Goal: Transaction & Acquisition: Obtain resource

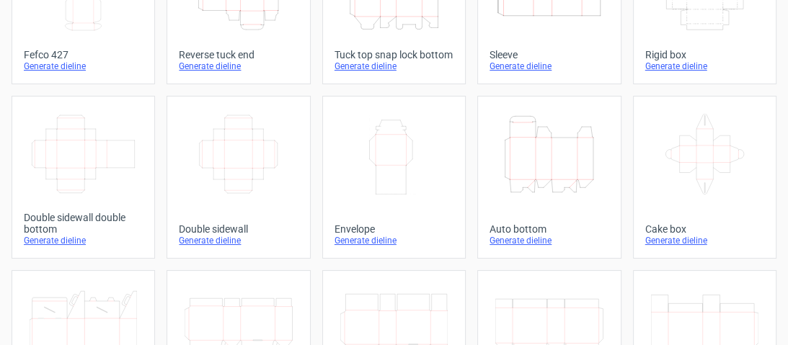
scroll to position [173, 0]
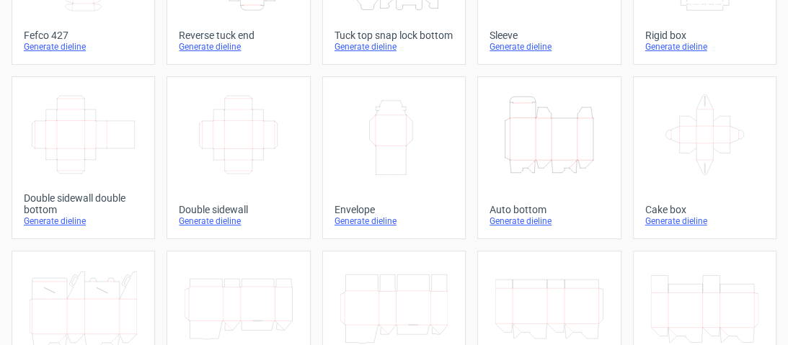
click at [511, 227] on div "Generate dieline" at bounding box center [548, 221] width 119 height 12
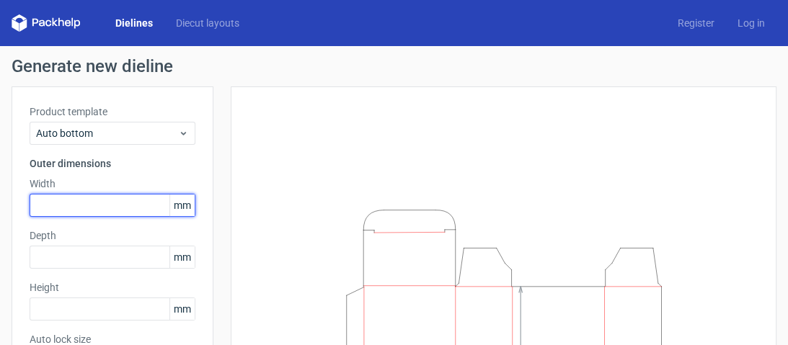
click at [115, 200] on input "text" at bounding box center [113, 205] width 166 height 23
type input "73"
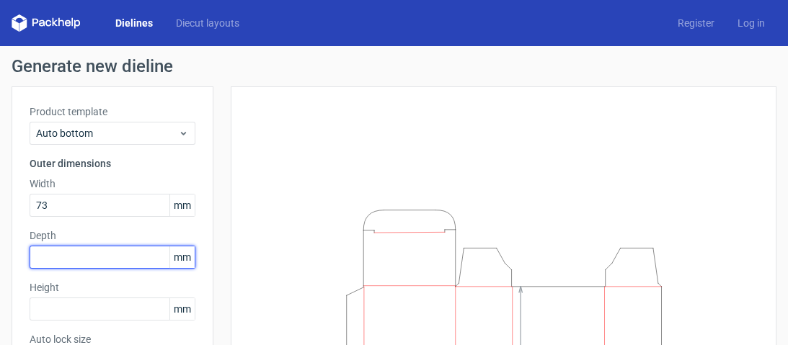
click at [110, 257] on input "text" at bounding box center [113, 257] width 166 height 23
click at [111, 248] on input "text" at bounding box center [113, 257] width 166 height 23
type input "34"
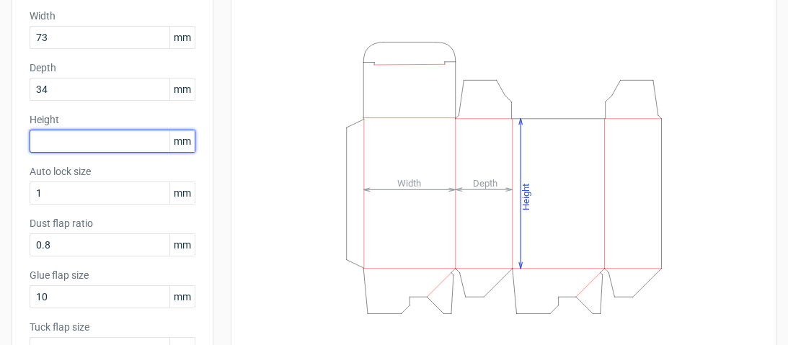
scroll to position [173, 0]
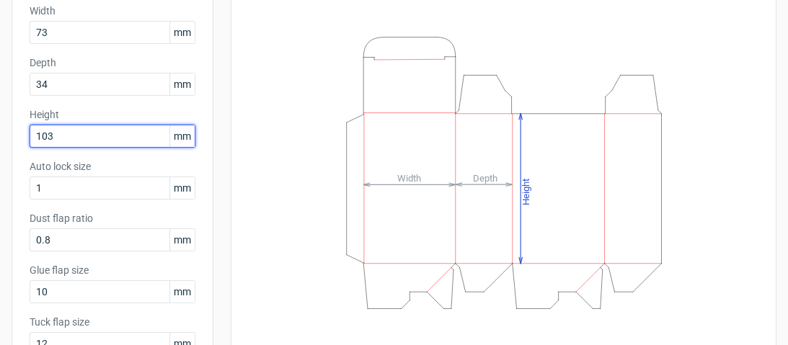
type input "103"
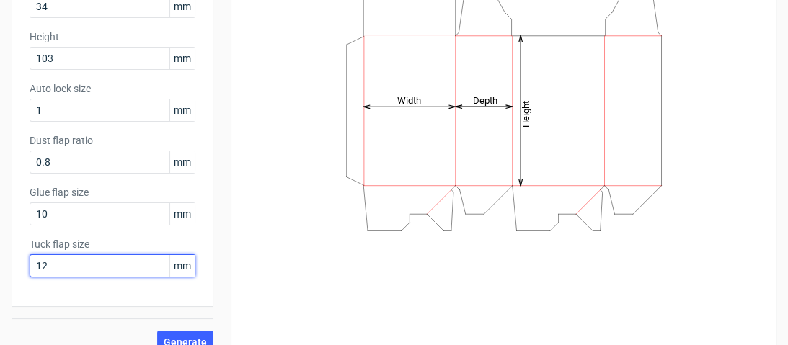
scroll to position [270, 0]
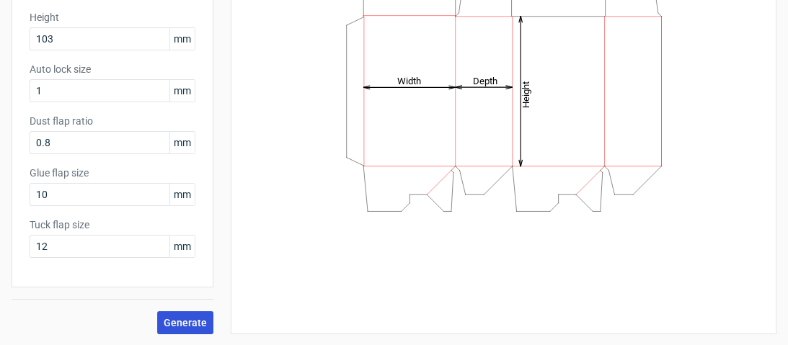
click at [190, 326] on span "Generate" at bounding box center [185, 323] width 43 height 10
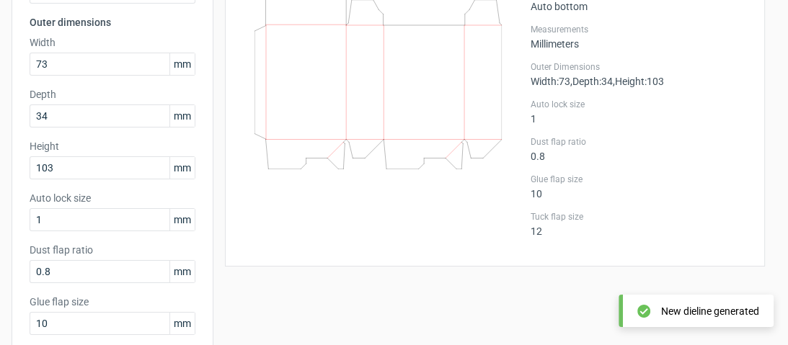
scroll to position [40, 0]
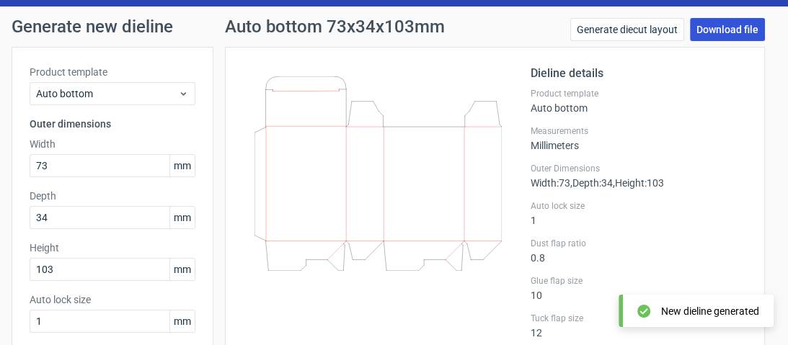
click at [706, 30] on link "Download file" at bounding box center [727, 29] width 75 height 23
